Goal: Task Accomplishment & Management: Use online tool/utility

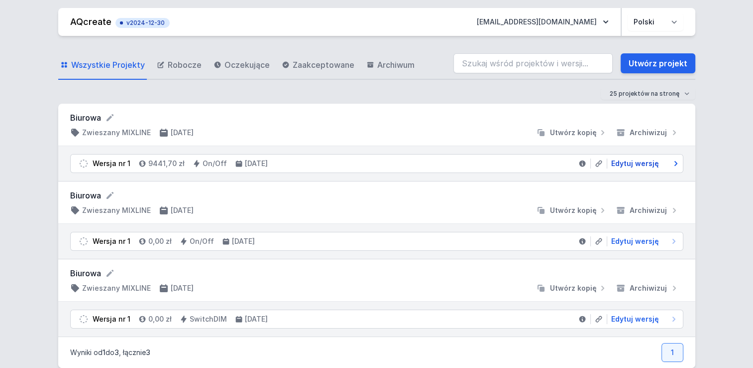
click at [642, 161] on span "Edytuj wersję" at bounding box center [636, 163] width 48 height 10
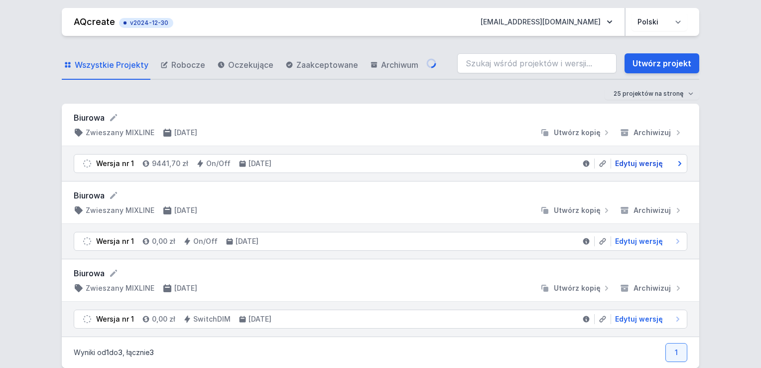
select select "2"
select select "3000"
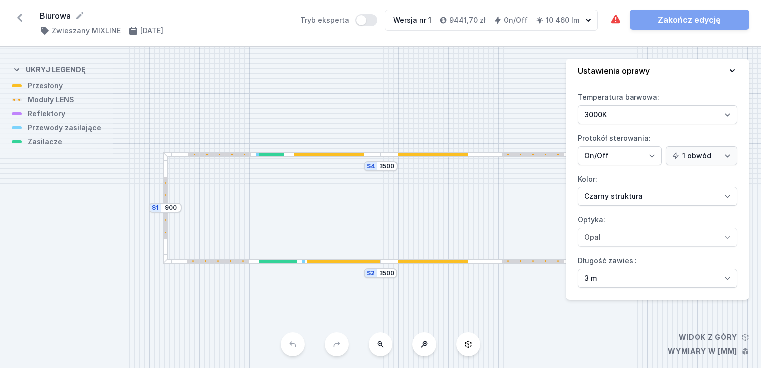
click at [488, 97] on div "S4 3500 S3 900 S2 3500 S1 900" at bounding box center [380, 207] width 761 height 321
click at [616, 19] on icon at bounding box center [616, 20] width 12 height 12
click at [731, 75] on icon at bounding box center [732, 71] width 10 height 10
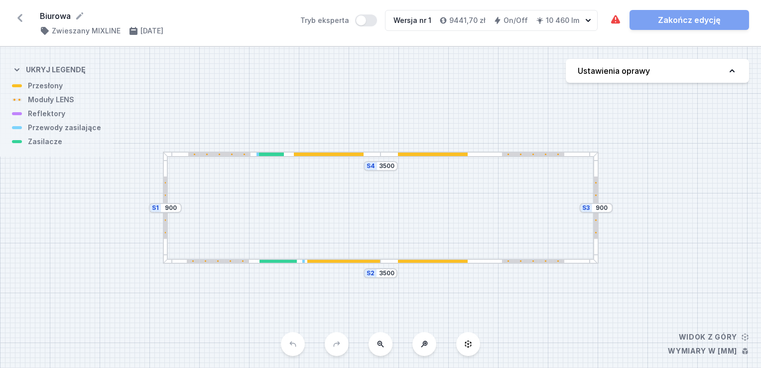
click at [18, 19] on icon at bounding box center [20, 18] width 16 height 16
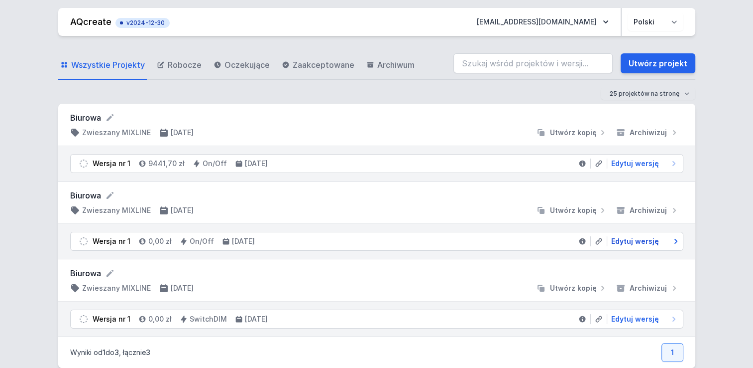
click at [645, 242] on span "Edytuj wersję" at bounding box center [636, 241] width 48 height 10
click at [622, 166] on span "Edytuj wersję" at bounding box center [636, 163] width 48 height 10
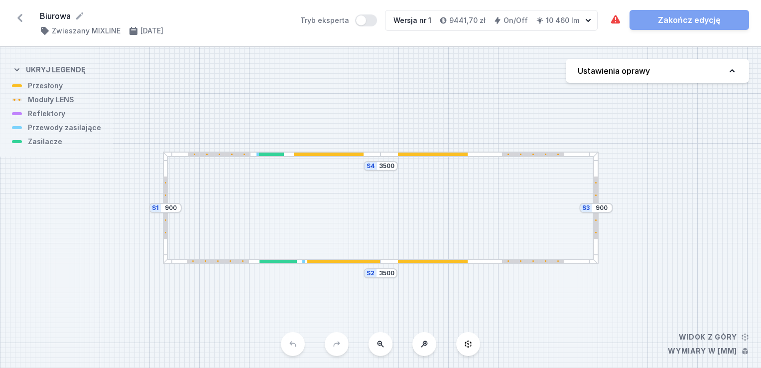
click at [652, 75] on button "Ustawienia oprawy" at bounding box center [657, 71] width 183 height 24
select select "2"
select select "3000"
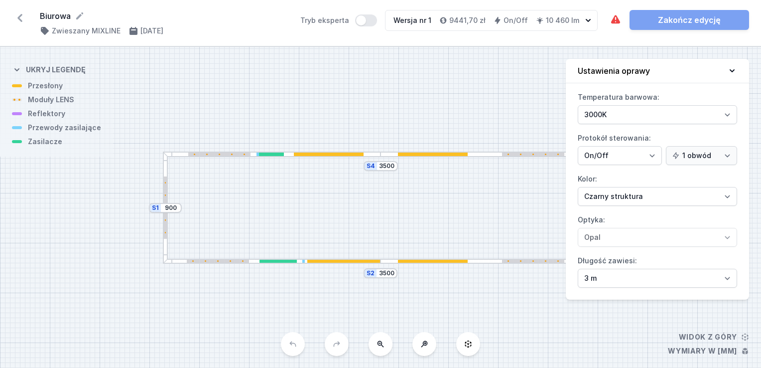
click at [510, 113] on div "S4 3500 S3 900 S2 3500 S1 900" at bounding box center [380, 207] width 761 height 321
click at [623, 35] on div "Wymagane części nie zostały dodane." at bounding box center [666, 38] width 104 height 16
click at [735, 69] on icon at bounding box center [732, 71] width 10 height 10
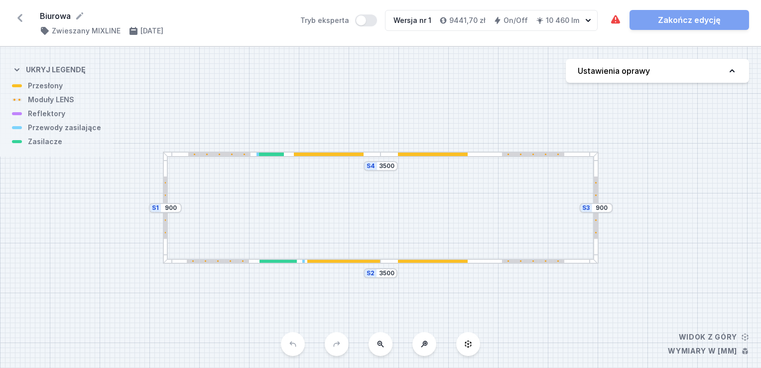
click at [353, 154] on div at bounding box center [329, 153] width 70 height 3
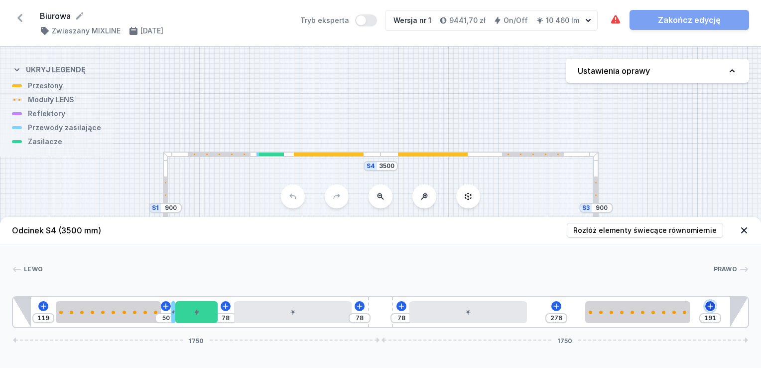
click at [712, 303] on icon at bounding box center [710, 306] width 8 height 8
click at [551, 303] on button at bounding box center [556, 306] width 10 height 10
click at [402, 308] on icon at bounding box center [401, 306] width 8 height 8
click at [359, 308] on icon at bounding box center [360, 306] width 8 height 8
click at [229, 303] on icon at bounding box center [226, 306] width 8 height 8
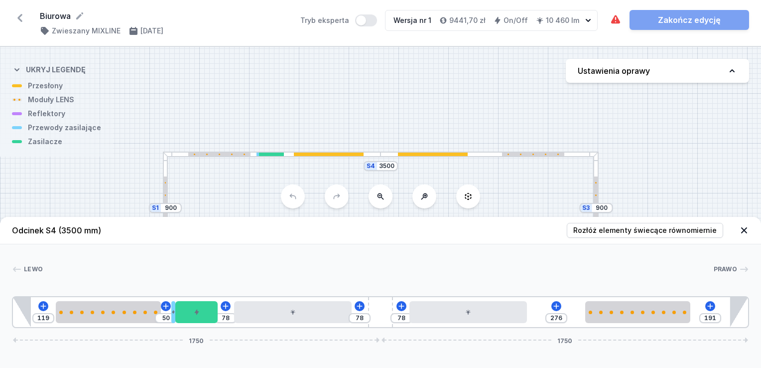
click at [169, 310] on div "119 50 78 78 78 276 191 1750 1750" at bounding box center [380, 312] width 737 height 32
click at [165, 306] on icon at bounding box center [165, 305] width 5 height 5
click at [40, 304] on icon at bounding box center [43, 306] width 8 height 8
click at [598, 182] on div at bounding box center [595, 207] width 5 height 112
type input "115"
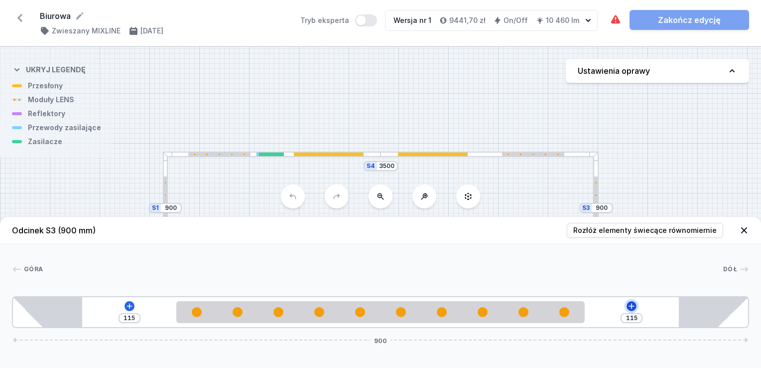
click at [631, 304] on icon at bounding box center [631, 305] width 5 height 5
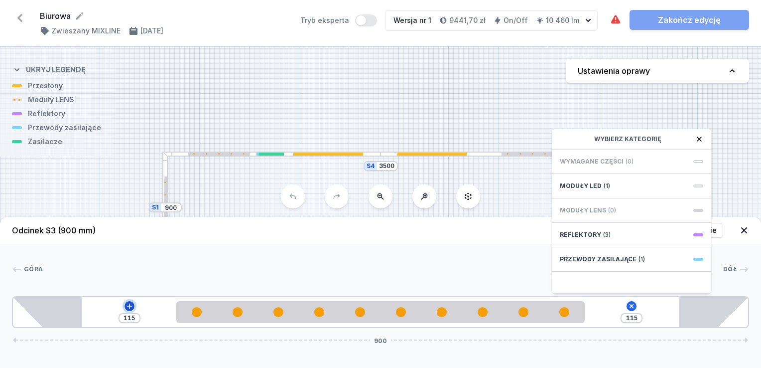
click at [129, 306] on icon at bounding box center [128, 305] width 5 height 5
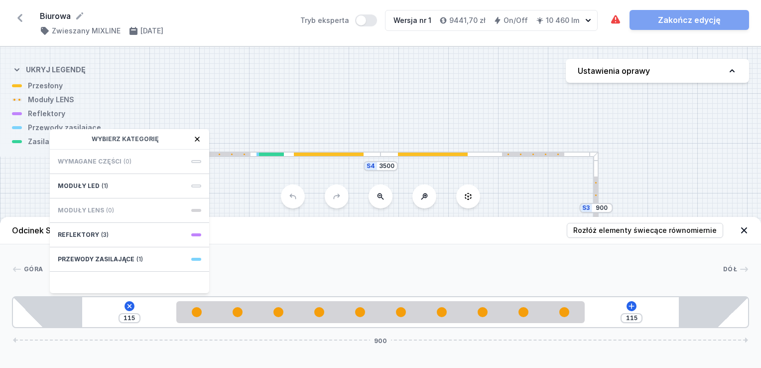
click at [217, 81] on div "S4 3500 S3 900 S2 3500 S1 900" at bounding box center [380, 207] width 761 height 321
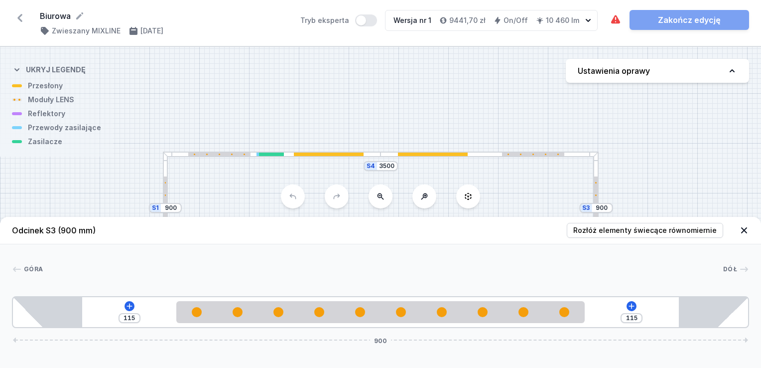
click at [165, 194] on div at bounding box center [165, 194] width 1 height 1
click at [631, 310] on button at bounding box center [631, 306] width 10 height 10
click at [127, 308] on icon at bounding box center [129, 306] width 8 height 8
click at [719, 39] on div "Biurowa ( 11341 /v 1 ) Zwieszany MIXLINE 21.08.2025 Tryb eksperta Wersja nr 1 9…" at bounding box center [380, 23] width 761 height 46
click at [747, 230] on icon at bounding box center [744, 230] width 10 height 10
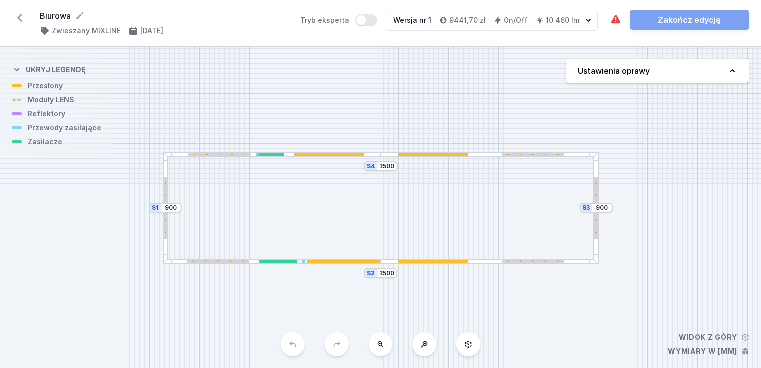
click at [430, 263] on div "S4 3500 S3 900 S2 3500 S1 900" at bounding box center [380, 207] width 761 height 321
click at [384, 261] on div at bounding box center [380, 260] width 15 height 3
click at [389, 261] on div at bounding box center [489, 260] width 218 height 5
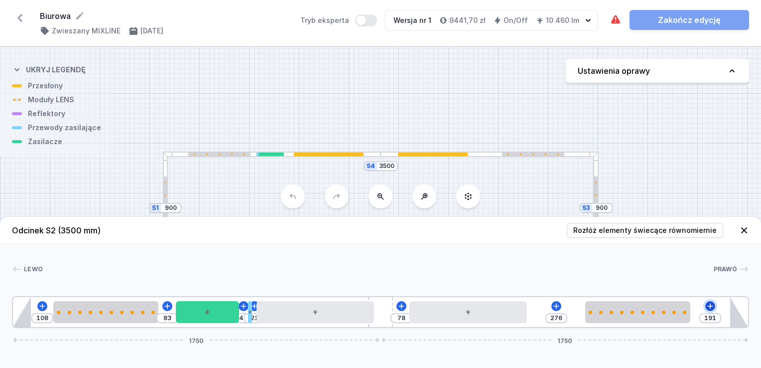
click at [713, 309] on icon at bounding box center [710, 306] width 8 height 8
click at [551, 309] on div "108 83 43 21 78 276 191 1750 1750" at bounding box center [380, 312] width 737 height 32
click at [549, 306] on div "108 83 43 21 78 276 191 1750 1750" at bounding box center [380, 312] width 737 height 32
click at [554, 307] on icon at bounding box center [556, 306] width 8 height 8
click at [402, 308] on icon at bounding box center [401, 306] width 8 height 8
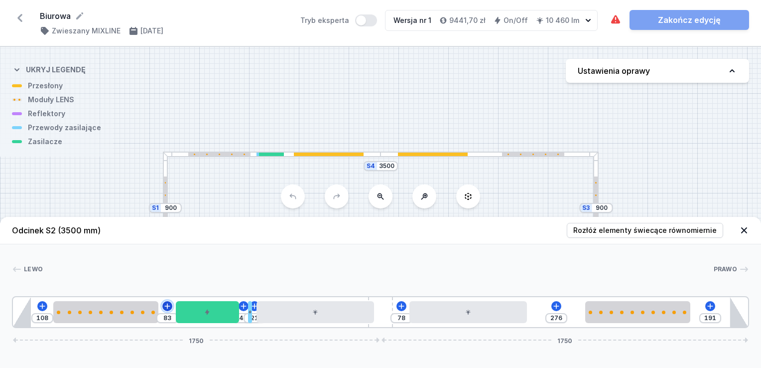
click at [167, 308] on icon at bounding box center [167, 306] width 8 height 8
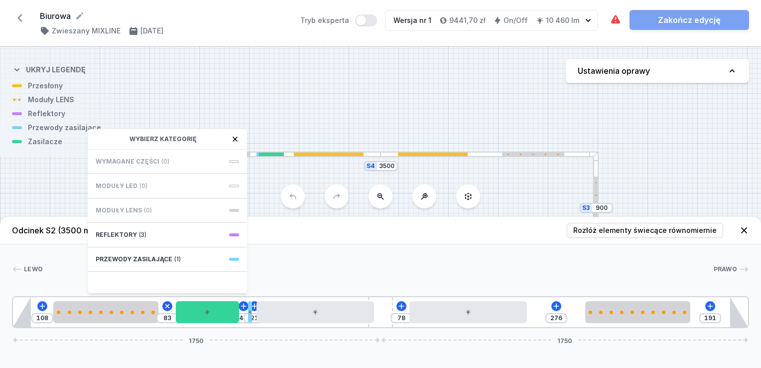
click at [436, 243] on header "Odcinek S2 (3500 mm) Rozłóż elementy świecące równomiernie" at bounding box center [380, 230] width 761 height 27
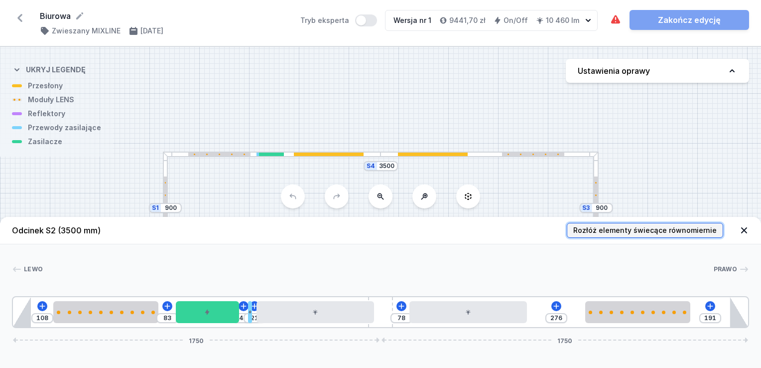
click at [621, 226] on span "Rozłóż elementy świecące równomiernie" at bounding box center [644, 230] width 143 height 10
type input "191"
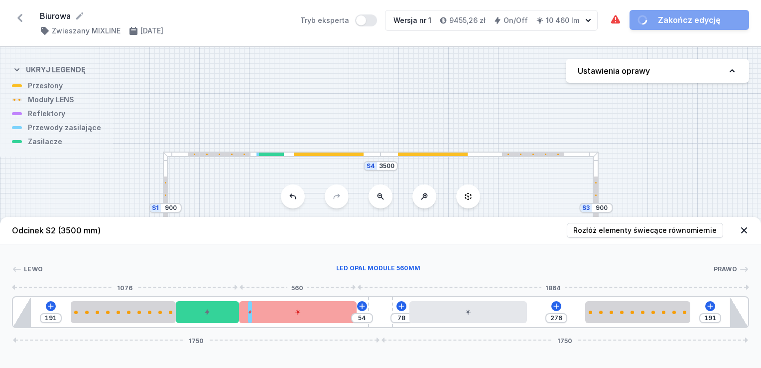
drag, startPoint x: 327, startPoint y: 316, endPoint x: 336, endPoint y: 315, distance: 9.0
click at [336, 315] on div at bounding box center [298, 312] width 118 height 22
drag, startPoint x: 251, startPoint y: 319, endPoint x: 245, endPoint y: 319, distance: 6.5
click at [245, 319] on div "191 54 78 276 191 1750 1750" at bounding box center [380, 312] width 737 height 32
type input "34"
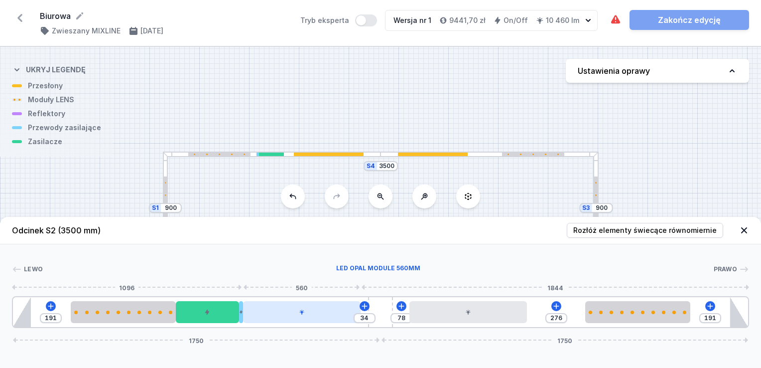
drag, startPoint x: 313, startPoint y: 317, endPoint x: 316, endPoint y: 310, distance: 8.0
click at [326, 315] on div at bounding box center [302, 312] width 118 height 22
drag, startPoint x: 307, startPoint y: 313, endPoint x: 320, endPoint y: 315, distance: 13.1
click at [320, 315] on div at bounding box center [302, 312] width 118 height 22
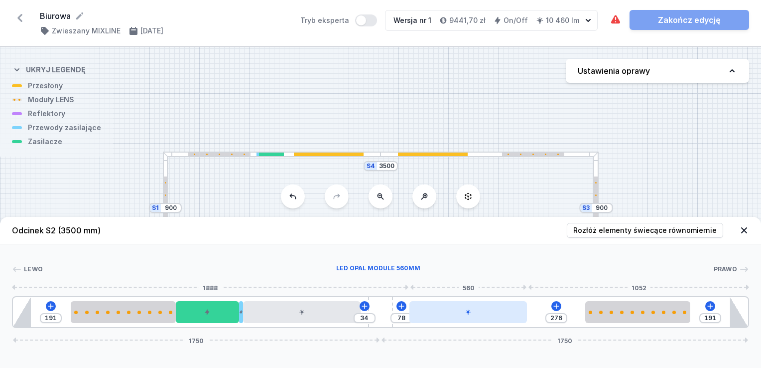
type input "39"
click at [456, 312] on div at bounding box center [468, 312] width 118 height 22
click at [485, 313] on div at bounding box center [460, 312] width 118 height 22
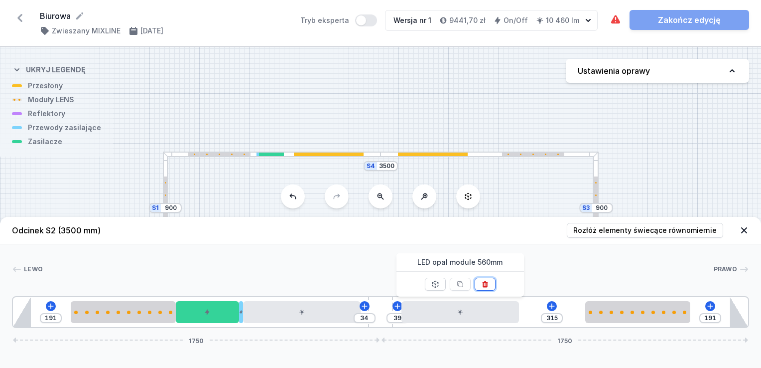
click at [487, 285] on icon at bounding box center [485, 284] width 8 height 8
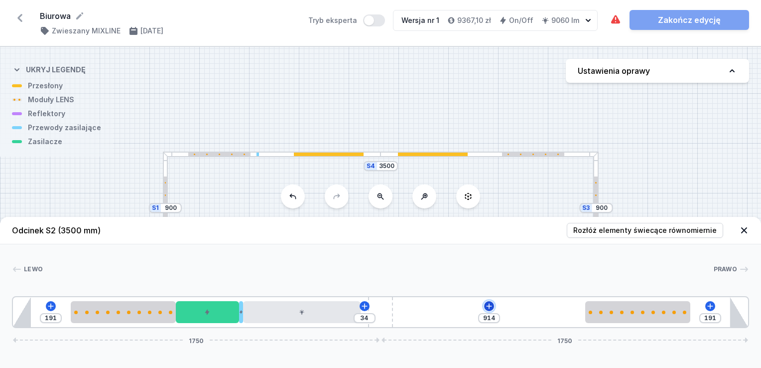
click at [486, 305] on icon at bounding box center [489, 306] width 8 height 8
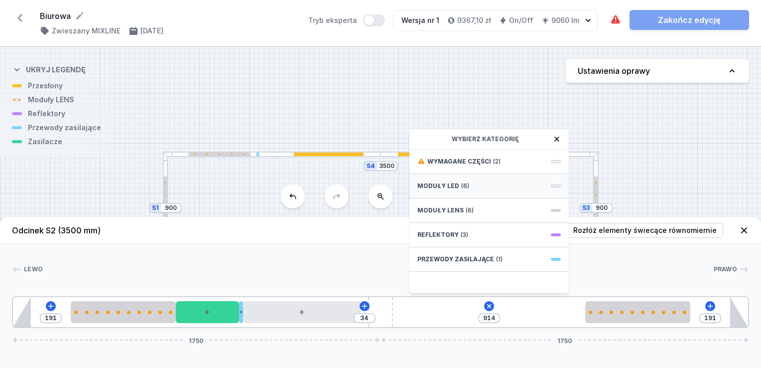
click at [458, 181] on div "Moduły LED (6)" at bounding box center [488, 186] width 159 height 24
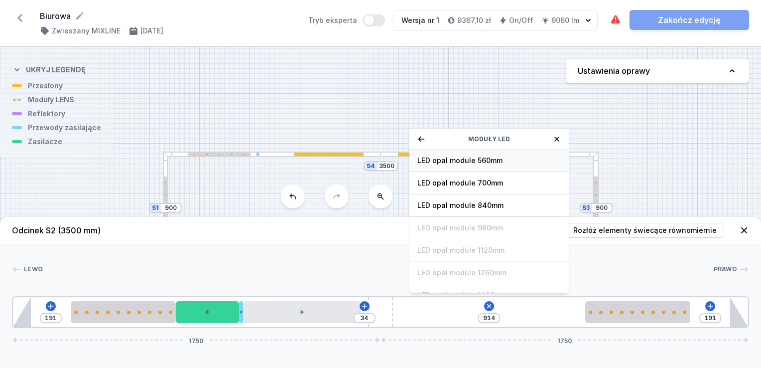
click at [474, 159] on span "LED opal module 560mm" at bounding box center [488, 160] width 143 height 10
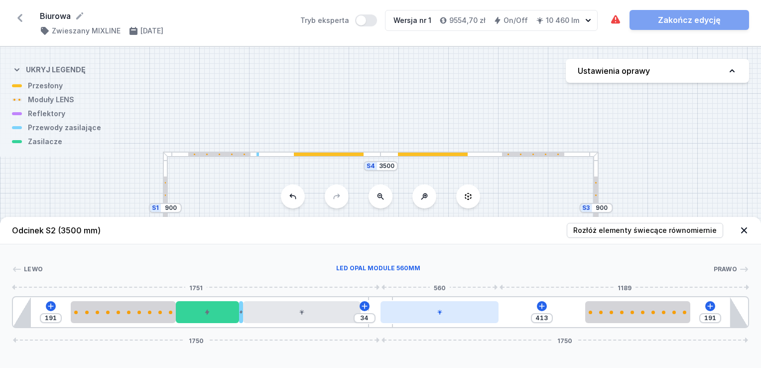
click at [445, 316] on div at bounding box center [439, 312] width 118 height 22
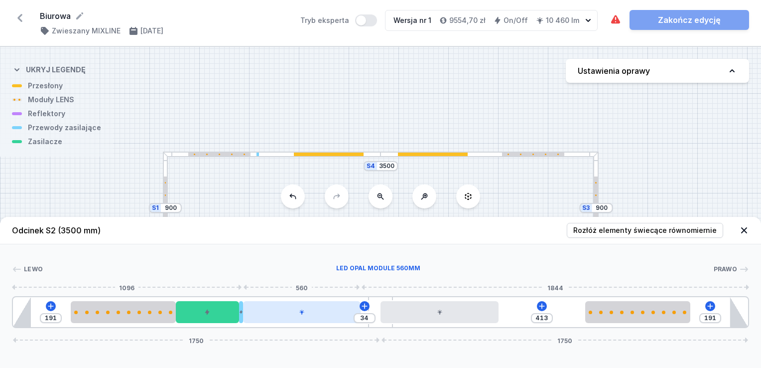
click at [315, 319] on div at bounding box center [302, 312] width 118 height 22
click at [490, 238] on header "Odcinek S2 (3500 mm) Rozłóż elementy świecące równomiernie" at bounding box center [380, 230] width 761 height 27
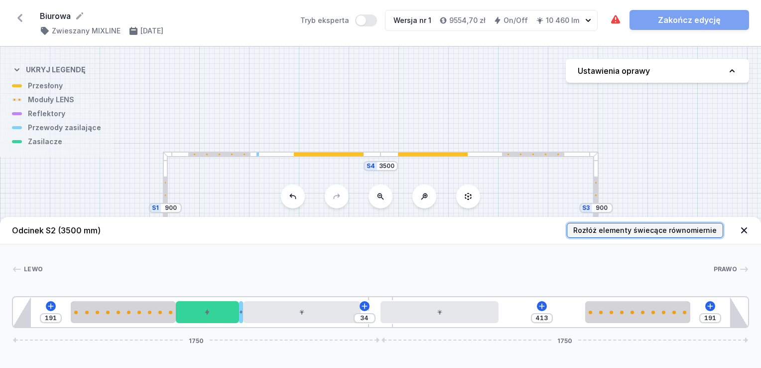
click at [653, 229] on span "Rozłóż elementy świecące równomiernie" at bounding box center [644, 230] width 143 height 10
type input "276"
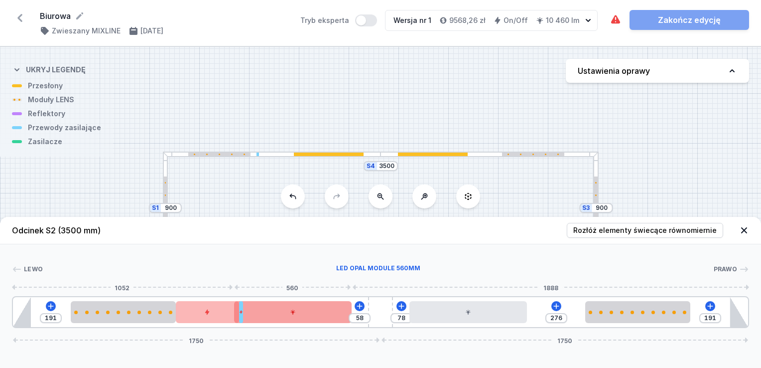
type input "34"
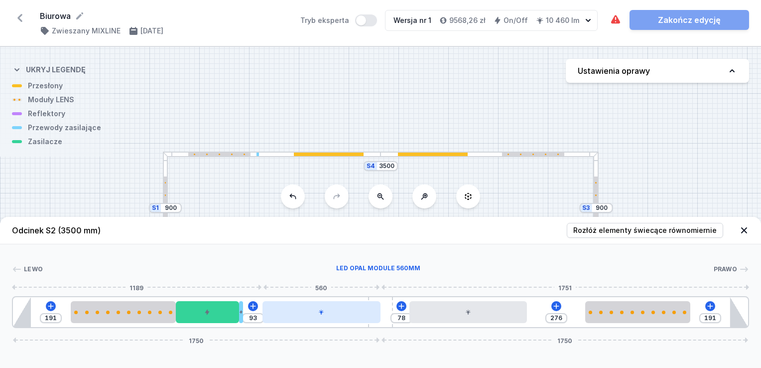
drag, startPoint x: 287, startPoint y: 311, endPoint x: 313, endPoint y: 314, distance: 26.1
click at [313, 314] on div at bounding box center [321, 312] width 118 height 22
click at [598, 257] on div "Lewo Prawo 1 2 3 4 5 6 5 2 1 191 93 78 276 191 1750 1750 276 500 300 20 93 560 …" at bounding box center [380, 286] width 761 height 84
click at [743, 230] on icon at bounding box center [744, 230] width 10 height 10
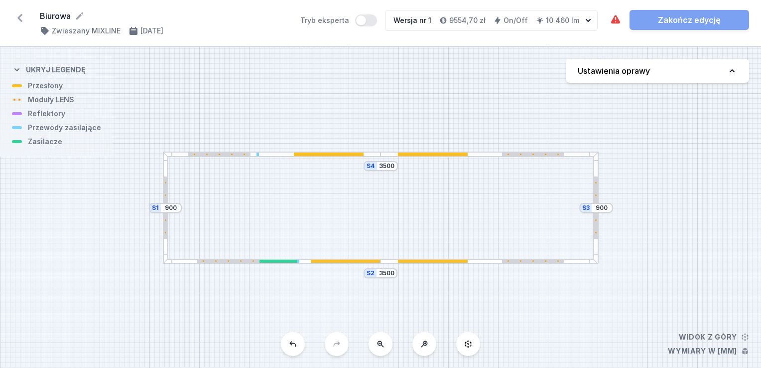
click at [268, 156] on div at bounding box center [272, 153] width 218 height 5
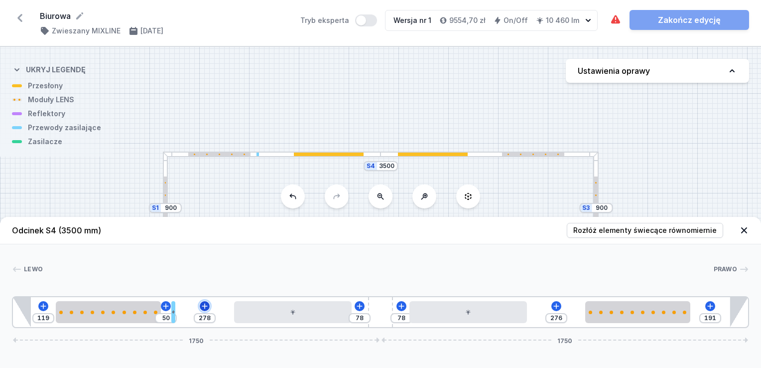
click at [206, 302] on button at bounding box center [205, 306] width 10 height 10
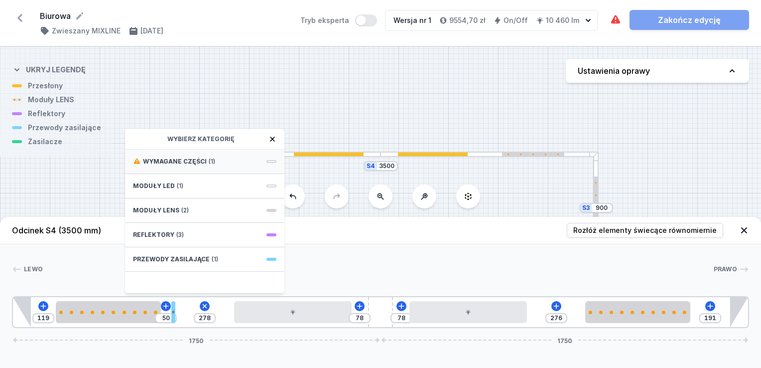
click at [200, 161] on span "Wymagane części" at bounding box center [175, 161] width 64 height 8
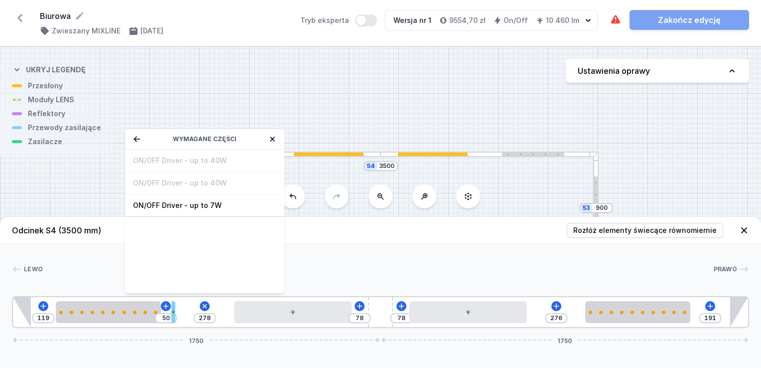
click at [182, 184] on div "ON/OFF Driver - up to 40W ON/OFF Driver - up to 40W ON/OFF Driver - up to 7W" at bounding box center [204, 220] width 159 height 143
click at [181, 205] on span "ON/OFF Driver - up to 7W" at bounding box center [204, 205] width 143 height 10
type input "78"
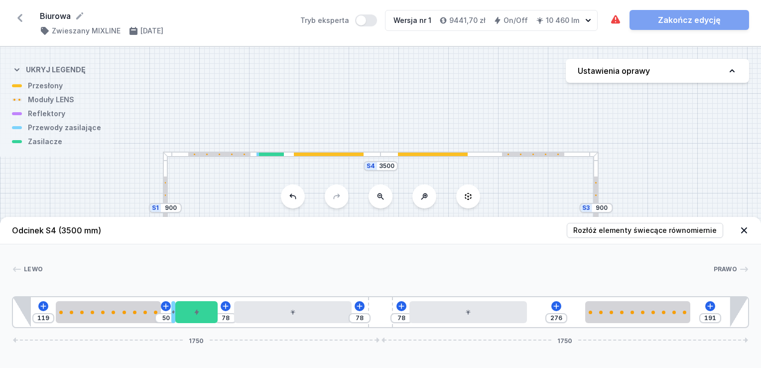
click at [352, 268] on div at bounding box center [378, 269] width 670 height 10
click at [745, 229] on icon at bounding box center [744, 230] width 6 height 6
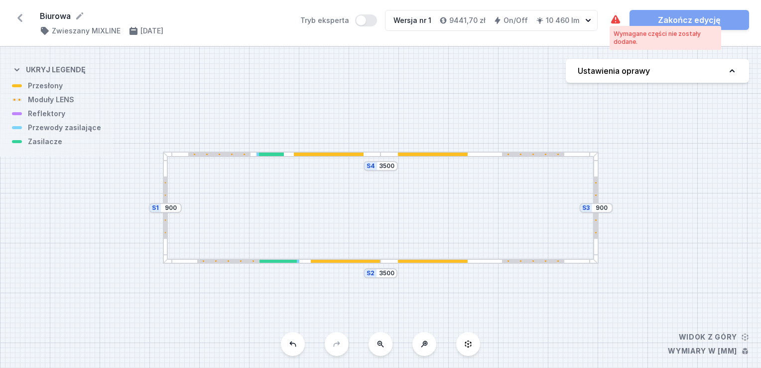
click at [614, 21] on icon at bounding box center [615, 19] width 9 height 8
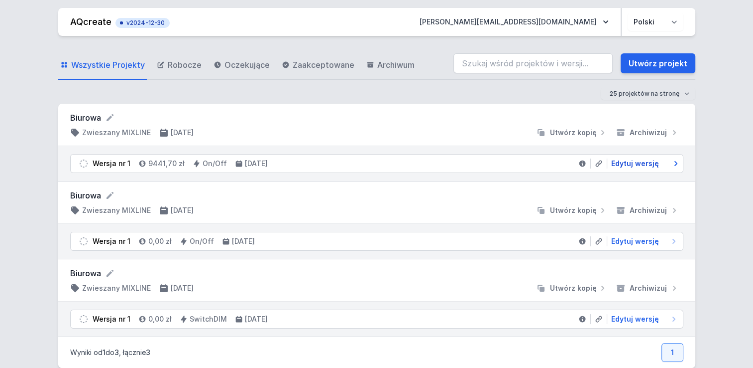
click at [626, 161] on span "Edytuj wersję" at bounding box center [636, 163] width 48 height 10
